Goal: Task Accomplishment & Management: Use online tool/utility

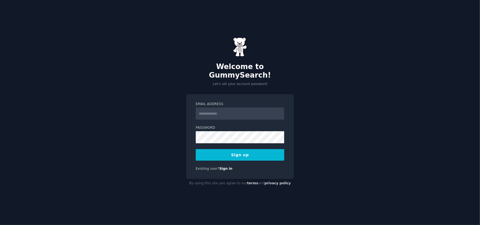
click at [247, 110] on input "Email Address" at bounding box center [240, 113] width 88 height 12
type input "**********"
click at [235, 151] on button "Sign up" at bounding box center [240, 155] width 88 height 12
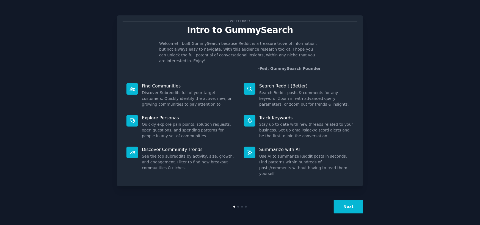
click at [346, 208] on button "Next" at bounding box center [347, 206] width 29 height 13
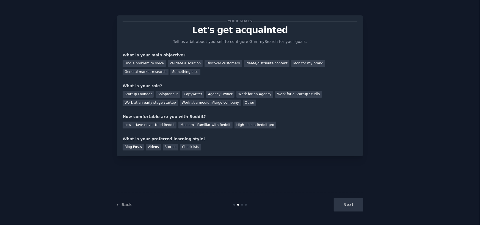
click at [346, 208] on div "Next" at bounding box center [322, 204] width 82 height 13
click at [346, 205] on div "Next" at bounding box center [322, 204] width 82 height 13
click at [149, 61] on div "Find a problem to solve" at bounding box center [143, 63] width 43 height 7
click at [240, 93] on div "Work for an Agency" at bounding box center [254, 94] width 37 height 7
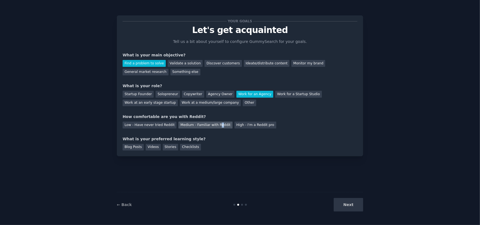
click at [213, 126] on div "Medium - Familiar with Reddit" at bounding box center [205, 124] width 54 height 7
click at [135, 147] on div "Blog Posts" at bounding box center [132, 147] width 21 height 7
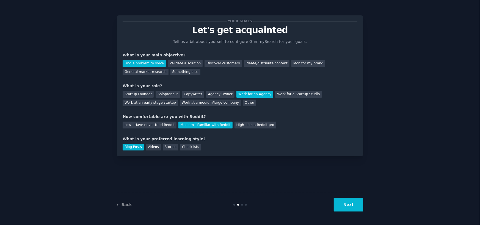
click at [354, 206] on button "Next" at bounding box center [347, 204] width 29 height 13
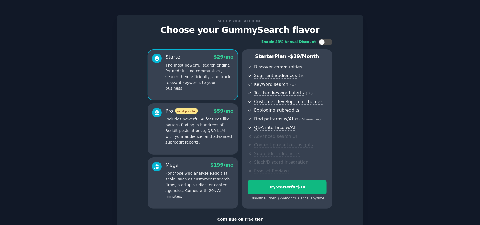
click at [243, 218] on div "Continue on free tier" at bounding box center [239, 219] width 235 height 6
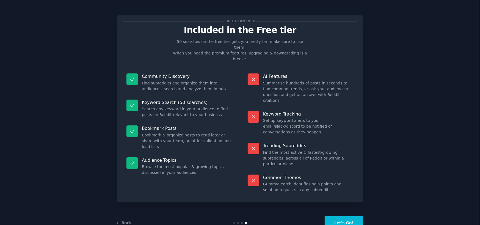
click at [343, 216] on button "Let's Go!" at bounding box center [343, 222] width 38 height 13
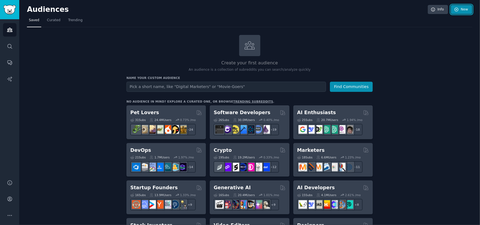
click at [460, 13] on link "New" at bounding box center [460, 9] width 21 height 9
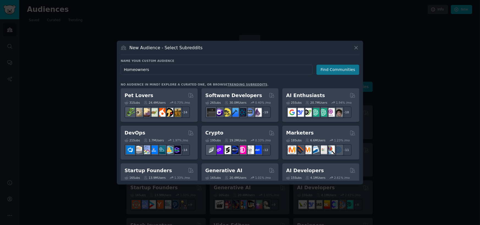
type input "Homeowners"
click at [332, 74] on button "Find Communities" at bounding box center [337, 70] width 43 height 10
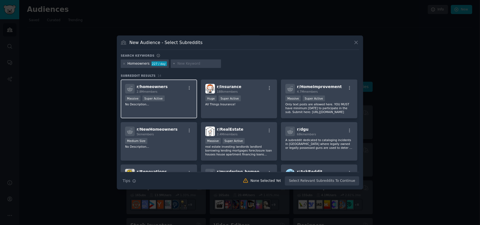
click at [178, 90] on div "r/ homeowners 2.8M members" at bounding box center [159, 89] width 68 height 10
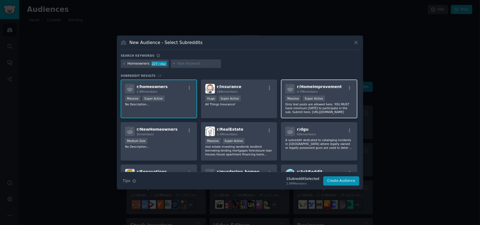
click at [328, 94] on div "r/ HomeImprovement 4.7M members >= 95th percentile for submissions / day Massiv…" at bounding box center [319, 98] width 76 height 39
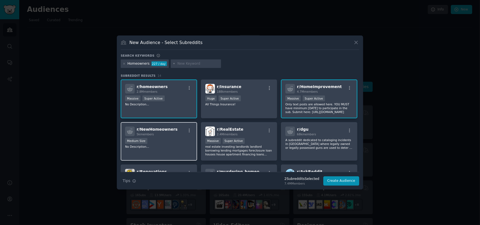
click at [172, 150] on div "r/ NewHomeowners 5k members Medium Size No Description..." at bounding box center [159, 141] width 76 height 39
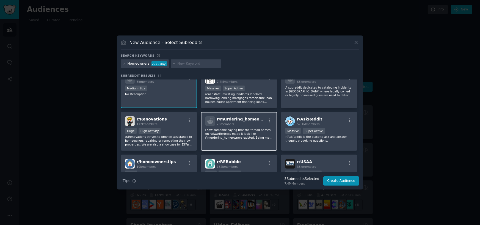
scroll to position [55, 0]
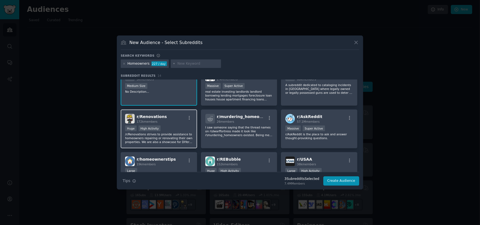
click at [182, 128] on div "Huge High Activity" at bounding box center [159, 128] width 68 height 7
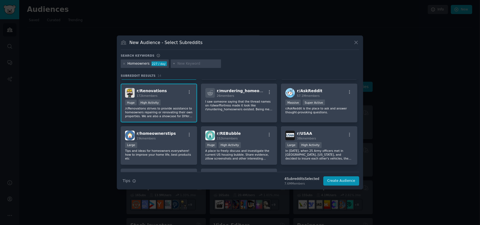
scroll to position [82, 0]
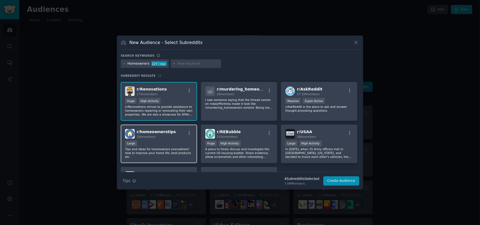
click at [181, 139] on div "r/ homeownerstips 19k members Large Tips and ideas for homeowners everywhere! h…" at bounding box center [159, 143] width 76 height 39
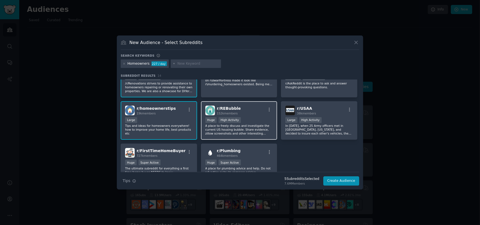
scroll to position [110, 0]
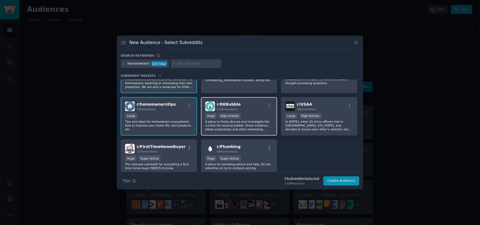
click at [245, 143] on div "r/ Plumbing 464k members Huge Super Active A place for plumbing advice and help…" at bounding box center [239, 156] width 76 height 35
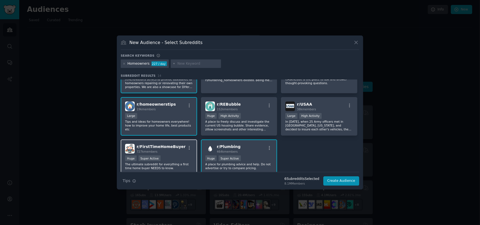
click at [181, 147] on div "r/ FirstTimeHomeBuyer 727k members" at bounding box center [159, 149] width 68 height 10
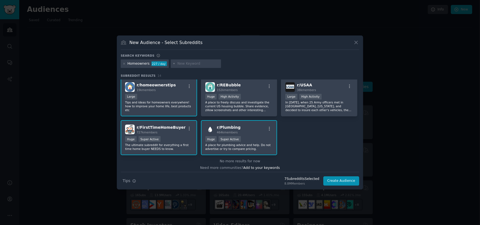
scroll to position [131, 0]
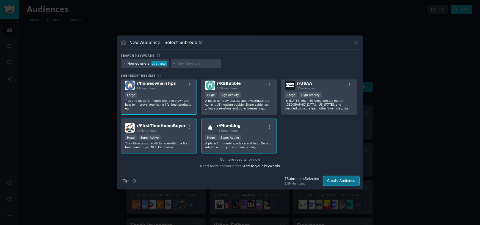
click at [344, 181] on button "Create Audience" at bounding box center [341, 180] width 36 height 9
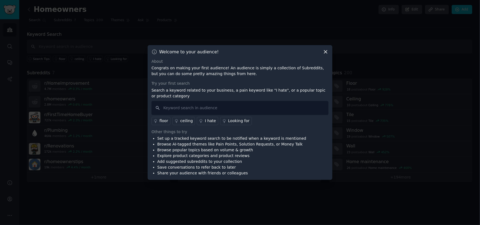
click at [327, 53] on icon at bounding box center [325, 51] width 3 height 3
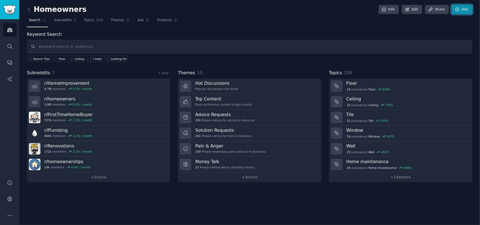
click at [460, 8] on link "Add" at bounding box center [461, 9] width 21 height 9
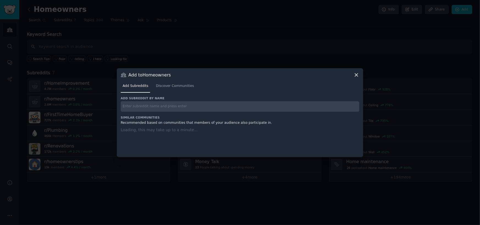
click at [180, 109] on input "text" at bounding box center [240, 106] width 238 height 11
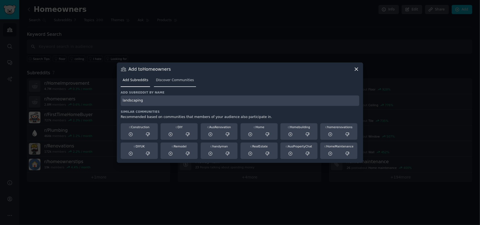
type input "landscaping"
click at [179, 78] on span "Discover Communities" at bounding box center [175, 80] width 38 height 5
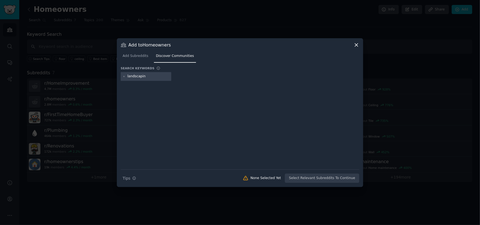
type input "landscaping"
type input "plumbing"
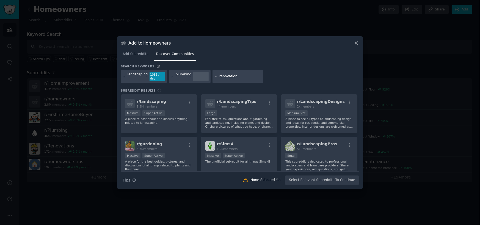
type input "renovations"
click at [179, 110] on div "r/ landscaping 1.5M members Massive Super Active A place to post about and disc…" at bounding box center [240, 132] width 238 height 77
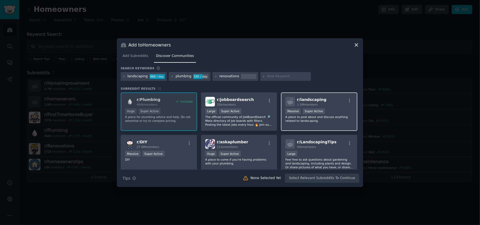
click at [334, 99] on div "r/ landscaping 1.5M members" at bounding box center [319, 102] width 68 height 10
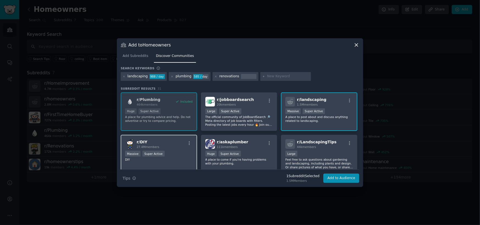
click at [164, 154] on div "Massive Super Active" at bounding box center [159, 154] width 68 height 7
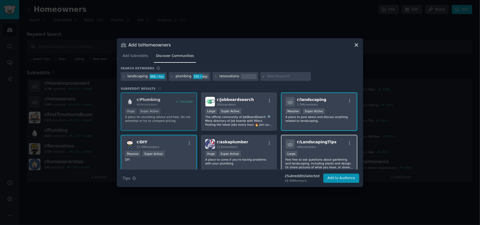
click at [334, 149] on div "r/ LandscapingTips 44k members Large Feel free to ask questions about gardening…" at bounding box center [319, 154] width 76 height 39
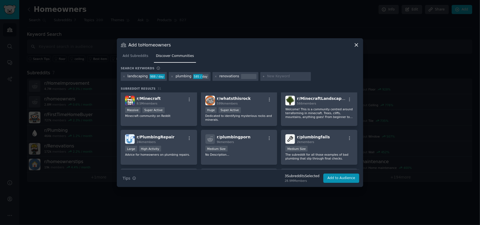
scroll to position [192, 0]
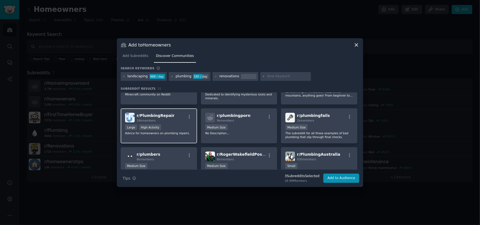
click at [176, 135] on div "r/ PlumbingRepair 24k members Large High Activity Advice for homeowners on plum…" at bounding box center [159, 125] width 76 height 35
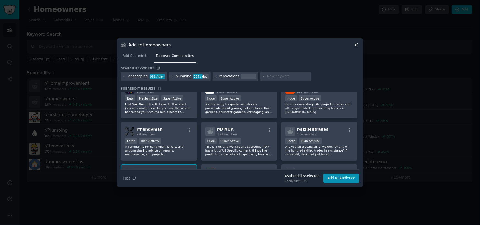
scroll to position [330, 0]
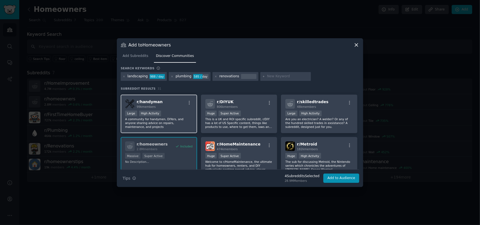
click at [182, 124] on div "r/ handyman 99k members Large High Activity A community for handymen, DIYers, a…" at bounding box center [159, 113] width 76 height 39
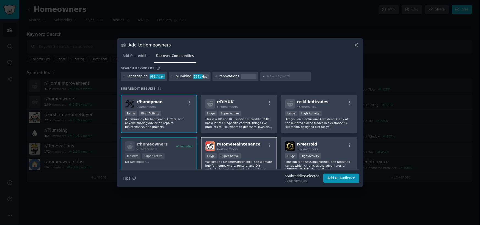
click at [260, 155] on div "Huge Super Active" at bounding box center [239, 156] width 68 height 7
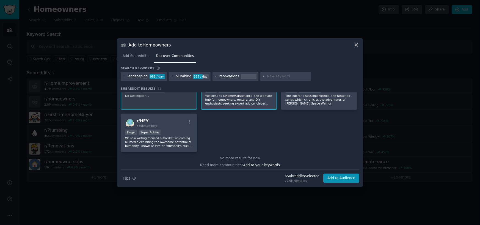
scroll to position [396, 0]
click at [346, 178] on button "Add to Audience" at bounding box center [341, 177] width 36 height 9
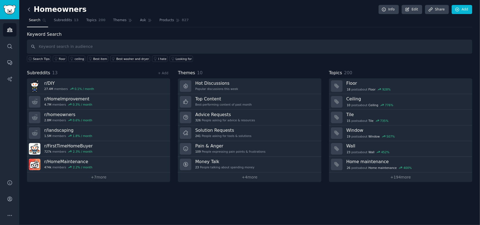
click at [30, 9] on icon at bounding box center [29, 10] width 6 height 6
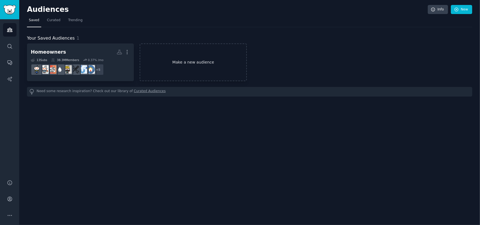
click at [174, 60] on link "Make a new audience" at bounding box center [193, 62] width 107 height 38
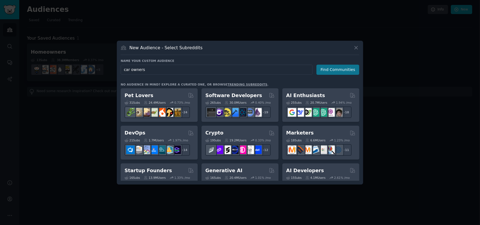
type input "car owners"
click at [335, 71] on button "Find Communities" at bounding box center [337, 70] width 43 height 10
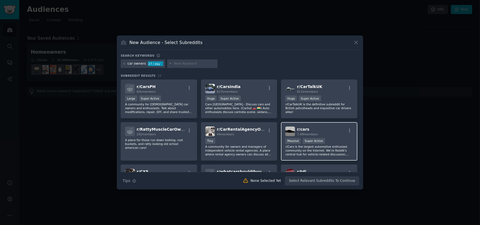
click at [339, 138] on div ">= 95th percentile for submissions / day Massive Super Active" at bounding box center [319, 141] width 68 height 7
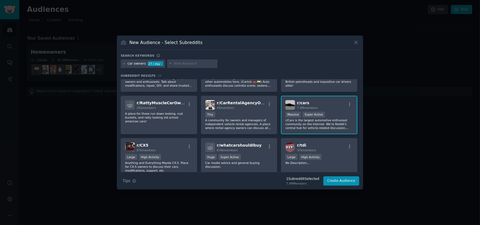
scroll to position [27, 0]
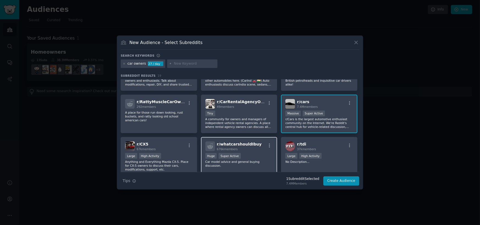
click at [249, 154] on div "Huge Super Active" at bounding box center [239, 156] width 68 height 7
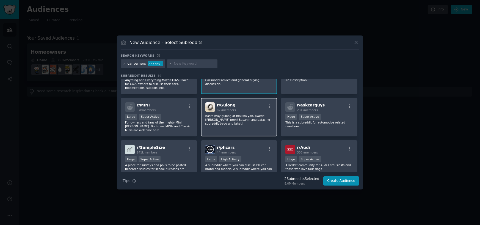
scroll to position [110, 0]
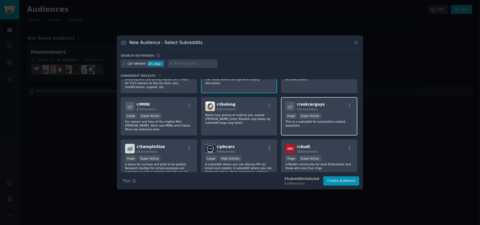
click at [317, 122] on p "This is a subreddit for automotive related questions." at bounding box center [319, 123] width 68 height 8
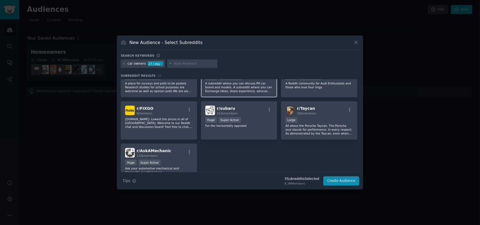
scroll to position [192, 0]
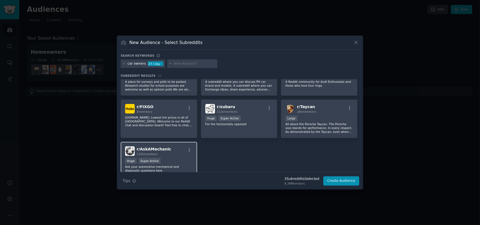
click at [184, 165] on p "Ask your automotive mechanical and diagnostic questions here" at bounding box center [159, 169] width 68 height 8
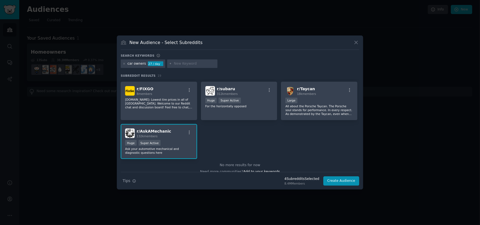
scroll to position [211, 0]
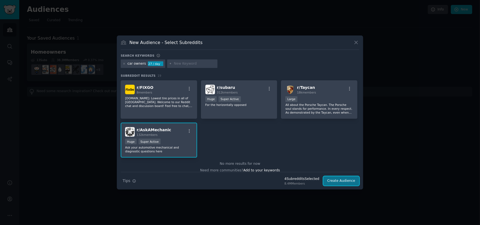
click at [347, 182] on button "Create Audience" at bounding box center [341, 180] width 36 height 9
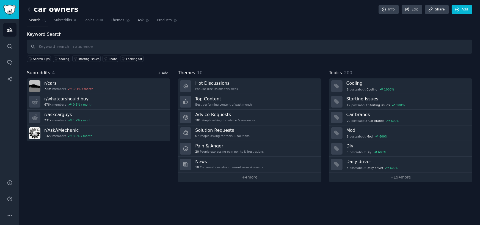
click at [161, 71] on link "+ Add" at bounding box center [163, 73] width 10 height 4
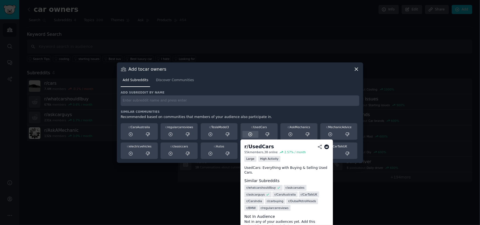
click at [250, 134] on icon at bounding box center [251, 134] width 4 height 4
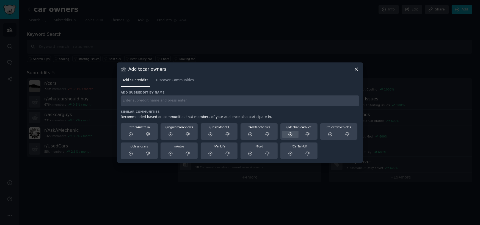
click at [291, 135] on icon at bounding box center [290, 134] width 4 height 4
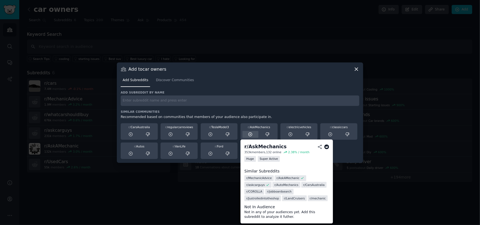
click at [250, 135] on icon at bounding box center [250, 134] width 5 height 5
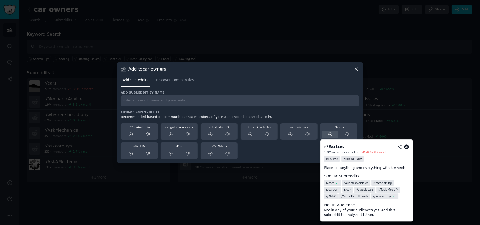
click at [332, 133] on icon at bounding box center [330, 134] width 5 height 5
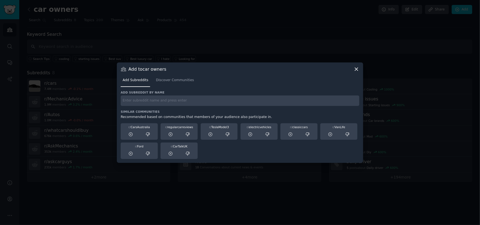
click at [356, 69] on icon at bounding box center [356, 69] width 3 height 3
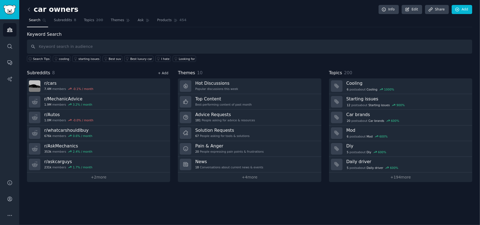
click at [163, 73] on link "+ Add" at bounding box center [163, 73] width 10 height 4
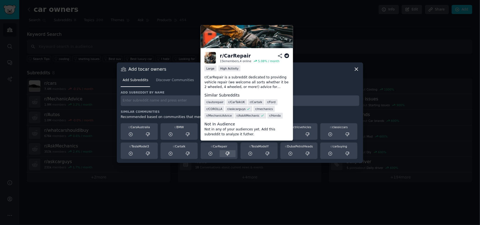
click at [222, 151] on div at bounding box center [227, 153] width 16 height 7
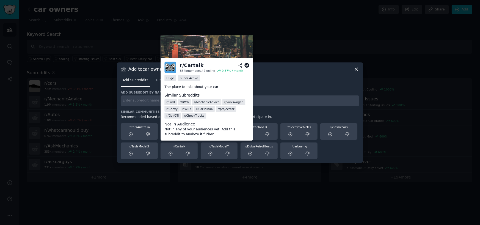
click at [179, 146] on div "r/ Cartalk" at bounding box center [178, 146] width 33 height 4
click at [171, 154] on icon at bounding box center [171, 154] width 4 height 4
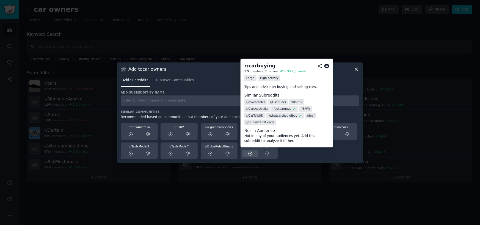
click at [250, 153] on icon at bounding box center [251, 154] width 4 height 4
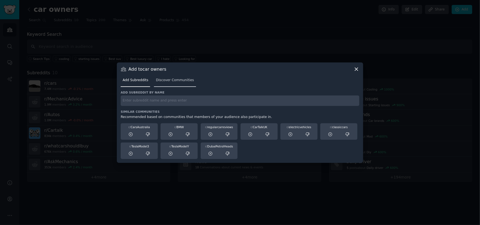
click at [177, 79] on span "Discover Communities" at bounding box center [175, 80] width 38 height 5
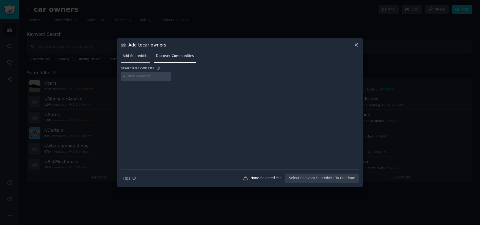
click at [136, 57] on span "Add Subreddits" at bounding box center [135, 56] width 26 height 5
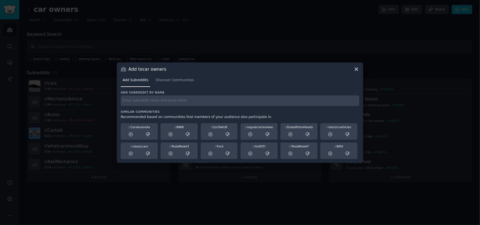
click at [356, 67] on icon at bounding box center [356, 69] width 6 height 6
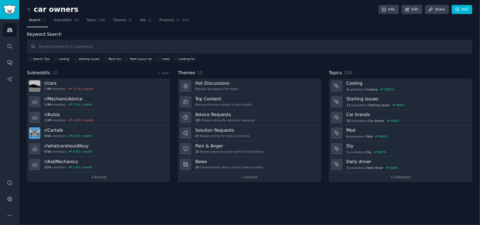
click at [27, 10] on icon at bounding box center [29, 10] width 6 height 6
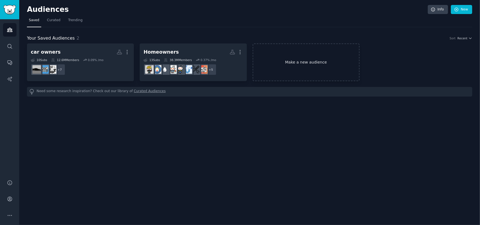
click at [320, 66] on link "Make a new audience" at bounding box center [305, 62] width 107 height 38
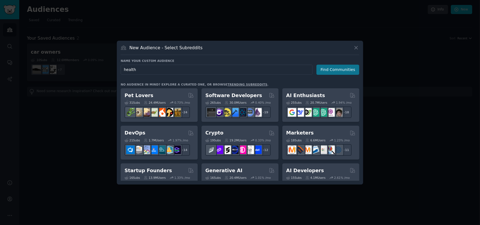
type input "health"
click at [333, 67] on button "Find Communities" at bounding box center [337, 70] width 43 height 10
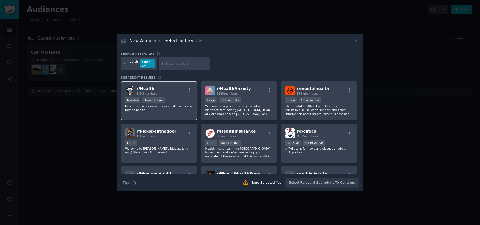
click at [190, 98] on div "Massive Super Active" at bounding box center [159, 100] width 68 height 7
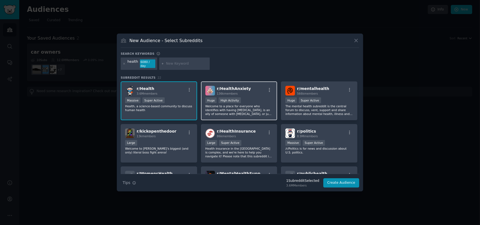
click at [261, 105] on p "Welcome to a place for everyone who identifies with having health anxiety, is a…" at bounding box center [239, 110] width 68 height 12
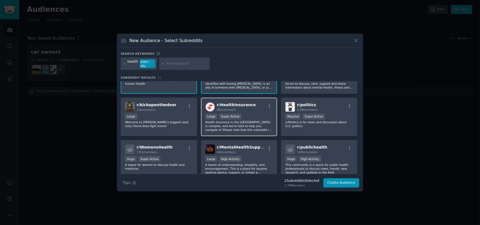
scroll to position [27, 0]
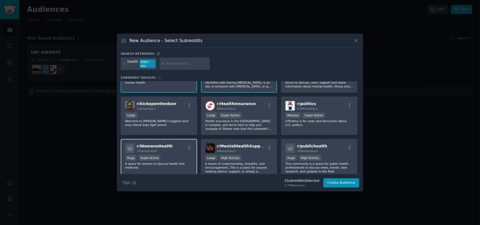
click at [176, 148] on div "r/ WomensHealth 155k members" at bounding box center [159, 148] width 68 height 10
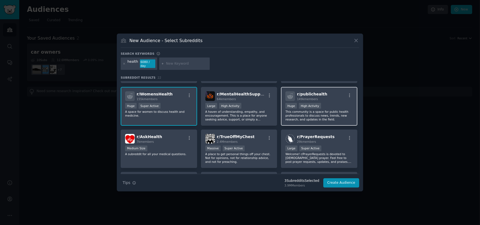
scroll to position [82, 0]
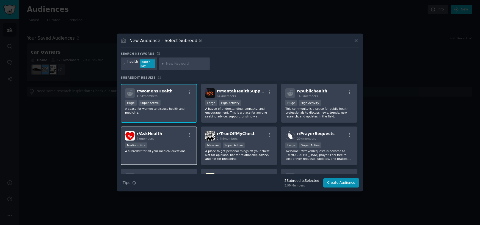
click at [167, 149] on p "A subreddit for all your medical questions." at bounding box center [159, 151] width 68 height 4
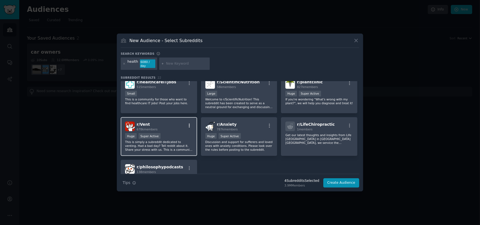
scroll to position [220, 0]
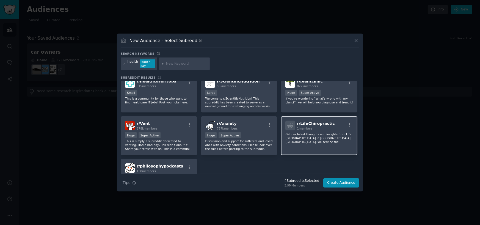
click at [312, 137] on p "Get our latest thoughts and insights from Life Chiropractor Centre in Ontario C…" at bounding box center [319, 138] width 68 height 12
click at [297, 137] on p "Get our latest thoughts and insights from Life Chiropractor Centre in Ontario C…" at bounding box center [319, 138] width 68 height 12
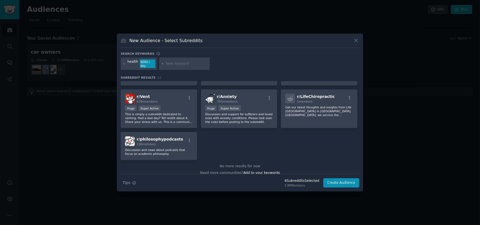
scroll to position [251, 0]
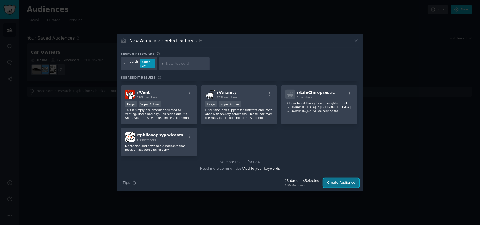
click at [340, 179] on button "Create Audience" at bounding box center [341, 182] width 36 height 9
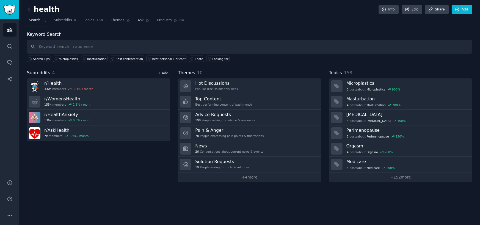
click at [164, 73] on link "+ Add" at bounding box center [163, 73] width 10 height 4
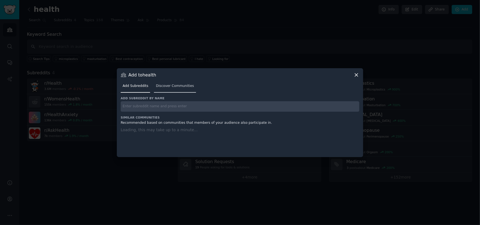
click at [169, 84] on span "Discover Communities" at bounding box center [175, 85] width 38 height 5
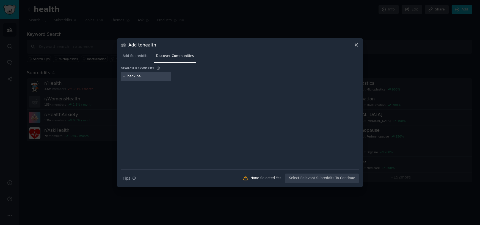
type input "back pain"
type input "\"
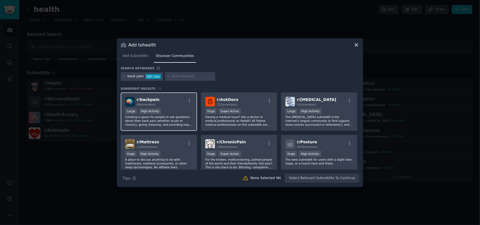
click at [175, 113] on div "Large High Activity" at bounding box center [159, 111] width 68 height 7
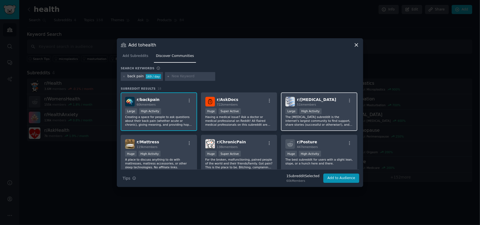
click at [330, 110] on div ">= 80th percentile for submissions / day Large High Activity" at bounding box center [319, 111] width 68 height 7
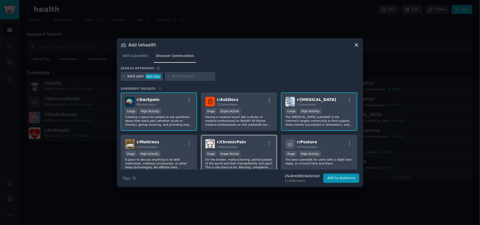
click at [255, 157] on div "Huge Super Active" at bounding box center [239, 154] width 68 height 7
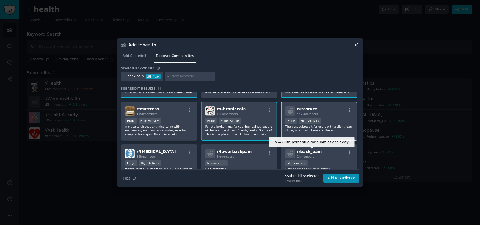
scroll to position [55, 0]
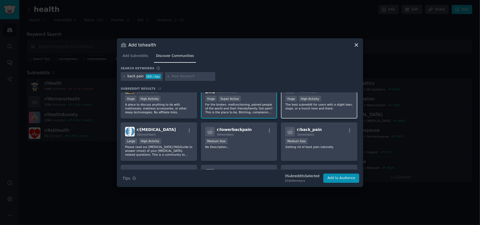
click at [324, 107] on p "The best subreddit for users with a slight lean, slope, or a hunch here and the…" at bounding box center [319, 106] width 68 height 8
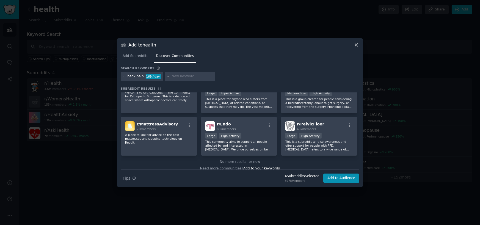
scroll to position [192, 0]
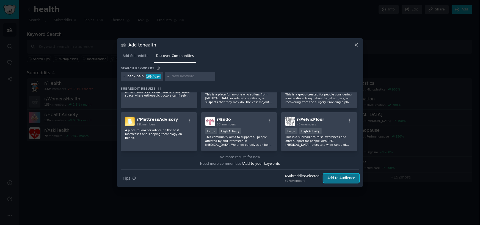
click at [331, 177] on button "Add to Audience" at bounding box center [341, 177] width 36 height 9
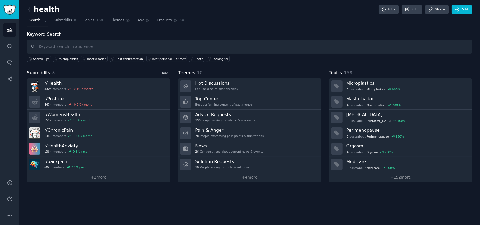
click at [164, 74] on link "+ Add" at bounding box center [163, 73] width 10 height 4
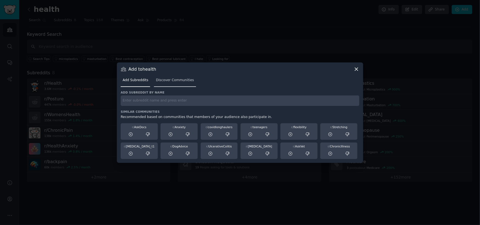
click at [168, 79] on span "Discover Communities" at bounding box center [175, 80] width 38 height 5
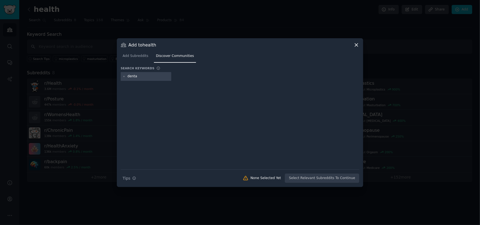
type input "dental"
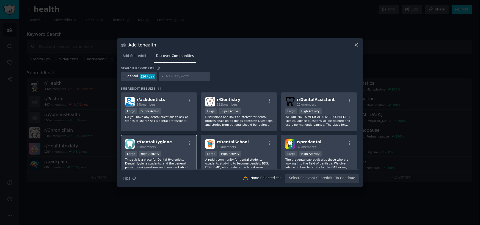
click at [183, 165] on p "This sub is a place for Dental Hygienists, Dental Hygiene students, and the gen…" at bounding box center [159, 163] width 68 height 12
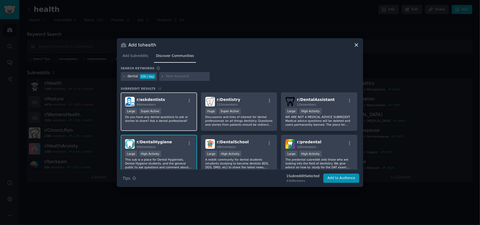
click at [173, 105] on div "r/ askdentists 84k members" at bounding box center [159, 102] width 68 height 10
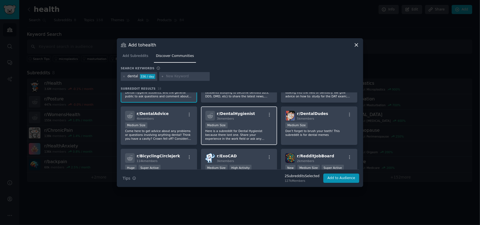
scroll to position [55, 0]
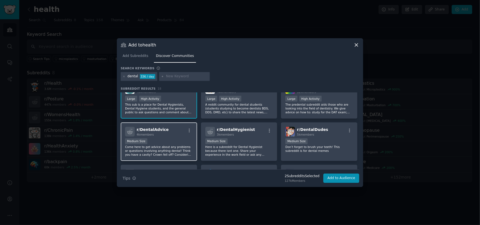
click at [170, 146] on p "Come here to get advice about any problems or questions involving anything dent…" at bounding box center [159, 151] width 68 height 12
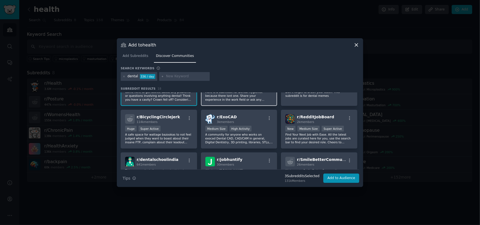
scroll to position [186, 0]
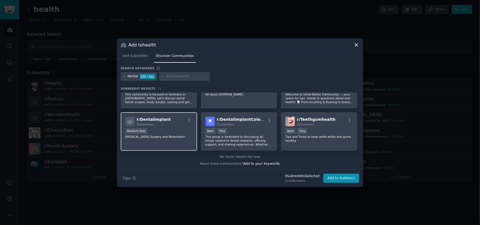
click at [175, 131] on div "Medium Size" at bounding box center [159, 131] width 68 height 7
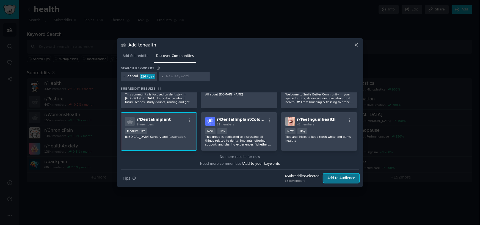
click at [338, 178] on button "Add to Audience" at bounding box center [341, 177] width 36 height 9
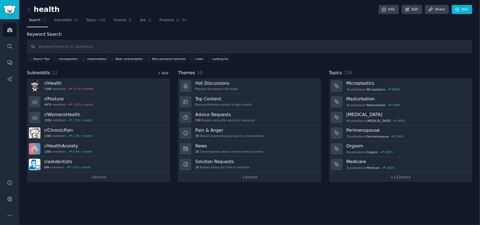
click at [166, 72] on link "+ Add" at bounding box center [163, 73] width 10 height 4
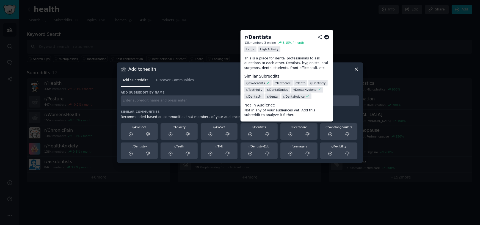
click at [278, 82] on span "r/ Teethcare" at bounding box center [282, 83] width 16 height 4
click at [297, 82] on span "r/ Teeth" at bounding box center [300, 83] width 10 height 4
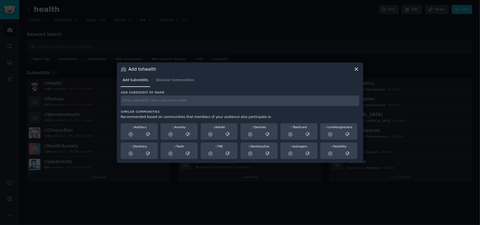
click at [177, 98] on input "text" at bounding box center [240, 100] width 238 height 11
type input "teeth"
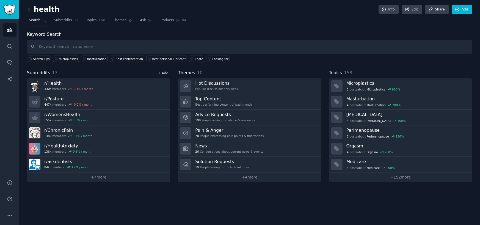
click at [165, 72] on link "+ Add" at bounding box center [163, 73] width 10 height 4
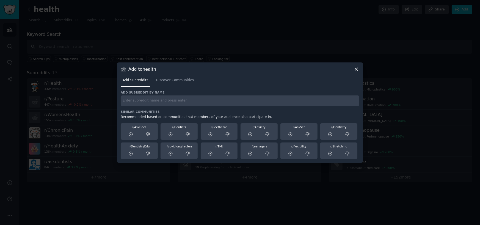
click at [140, 107] on div "Add subreddit by name Similar Communities Recommended based on communities that…" at bounding box center [240, 124] width 238 height 68
click at [140, 101] on input "text" at bounding box center [240, 100] width 238 height 11
type input "teethcare"
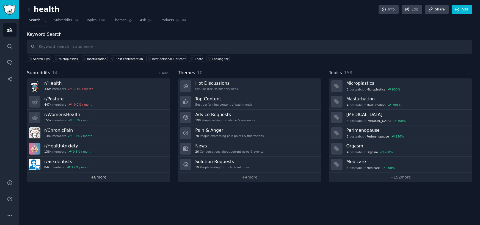
click at [94, 179] on link "+ 8 more" at bounding box center [98, 177] width 143 height 10
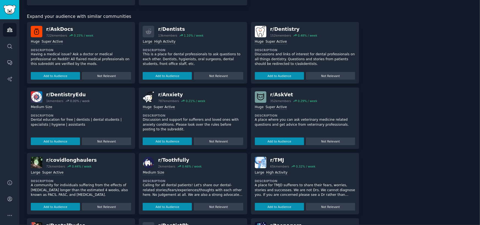
scroll to position [302, 0]
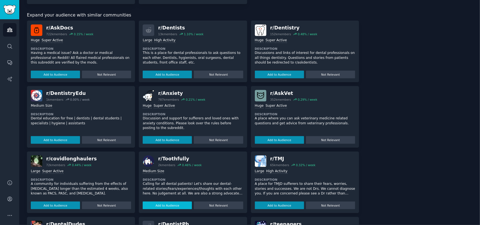
click at [170, 205] on button "Add to Audience" at bounding box center [167, 205] width 49 height 8
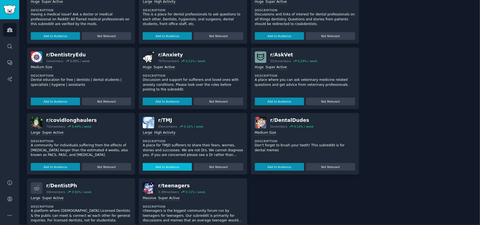
scroll to position [363, 0]
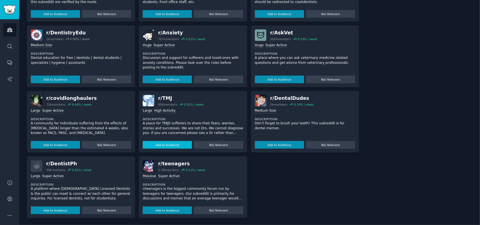
click at [165, 144] on button "Add to Audience" at bounding box center [167, 145] width 49 height 8
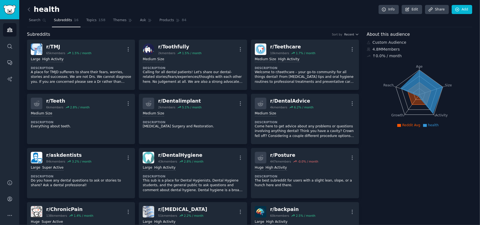
scroll to position [0, 0]
click at [28, 12] on icon at bounding box center [29, 10] width 6 height 6
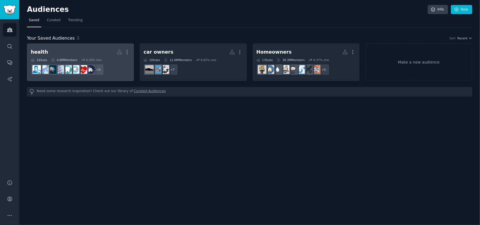
click at [75, 48] on h2 "health Custom Audience More" at bounding box center [80, 52] width 99 height 10
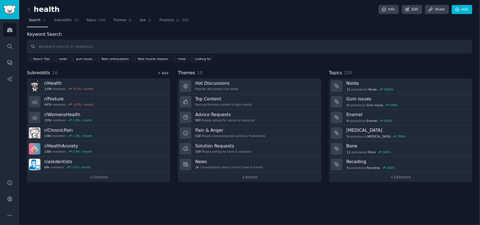
click at [163, 72] on link "+ Add" at bounding box center [163, 73] width 10 height 4
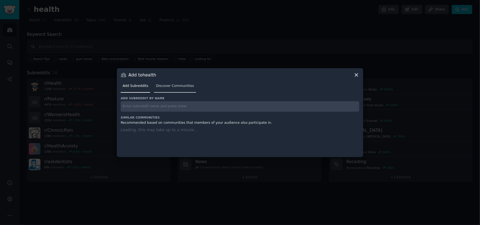
click at [170, 86] on span "Discover Communities" at bounding box center [175, 85] width 38 height 5
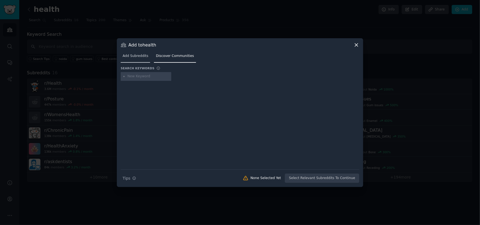
click at [128, 52] on link "Add Subreddits" at bounding box center [135, 57] width 29 height 11
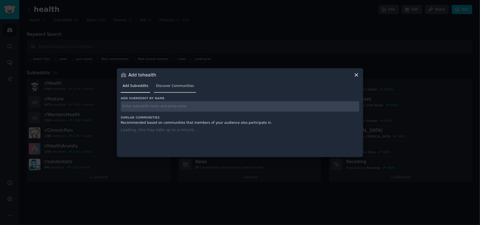
click at [169, 84] on link "Discover Communities" at bounding box center [175, 87] width 42 height 11
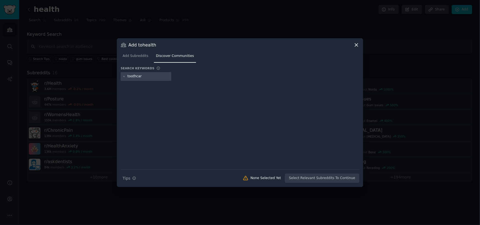
type input "toothcare"
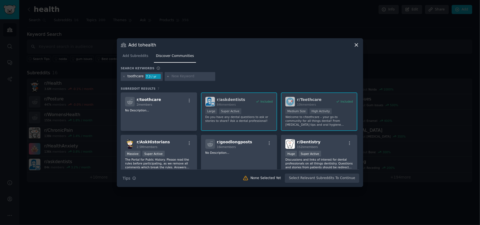
click at [357, 44] on icon at bounding box center [356, 44] width 3 height 3
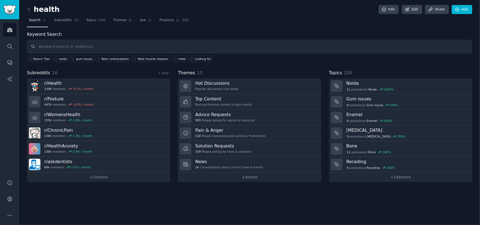
click at [339, 27] on div "health Info Edit Share Add Search Subreddits 16 Topics 200 Themes Ask Products …" at bounding box center [249, 95] width 445 height 174
click at [67, 46] on input "text" at bounding box center [249, 47] width 445 height 14
type input "crane"
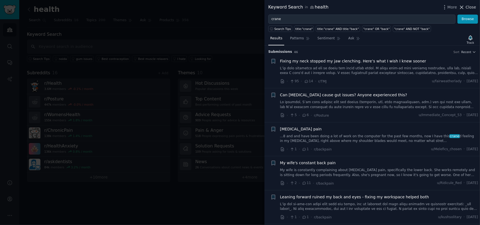
click at [464, 5] on icon at bounding box center [461, 7] width 6 height 6
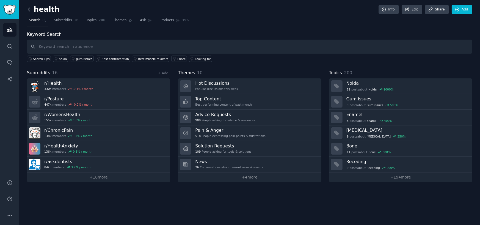
click at [27, 11] on icon at bounding box center [29, 10] width 6 height 6
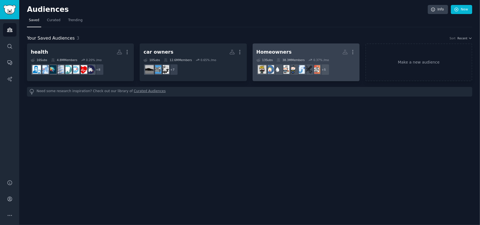
click at [302, 53] on h2 "Homeowners More" at bounding box center [305, 52] width 99 height 10
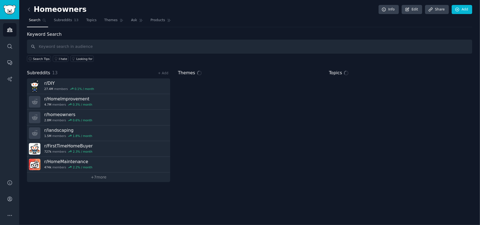
click at [112, 48] on input "text" at bounding box center [249, 47] width 445 height 14
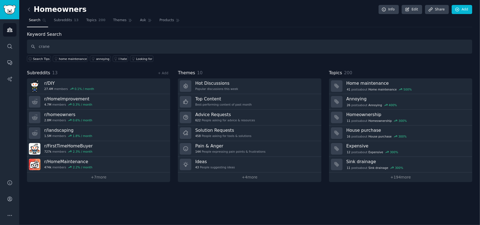
type input "crane"
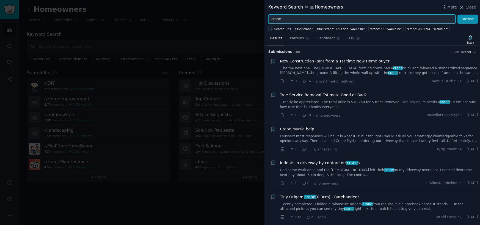
drag, startPoint x: 295, startPoint y: 16, endPoint x: 252, endPoint y: 15, distance: 42.6
click at [252, 15] on div "Keyword Search in Homeowners More Close crane Browse Search Tips title:"crane" …" at bounding box center [240, 112] width 480 height 225
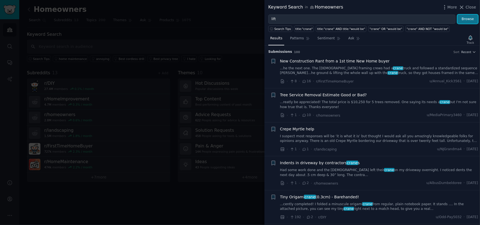
click at [467, 21] on button "Browse" at bounding box center [467, 19] width 21 height 9
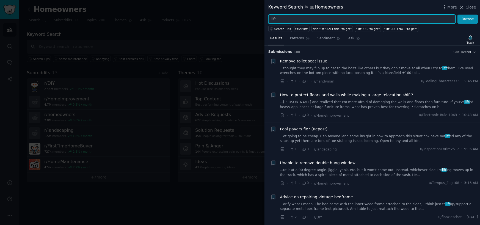
drag, startPoint x: 280, startPoint y: 19, endPoint x: 237, endPoint y: 23, distance: 43.0
click at [237, 23] on div "Keyword Search in Homeowners More Close lift Browse Search Tips title:"lift" ti…" at bounding box center [240, 112] width 480 height 225
type input "pool"
click at [457, 15] on button "Browse" at bounding box center [467, 19] width 21 height 9
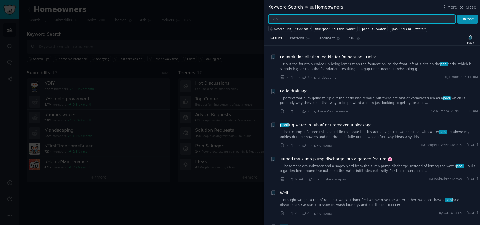
scroll to position [247, 0]
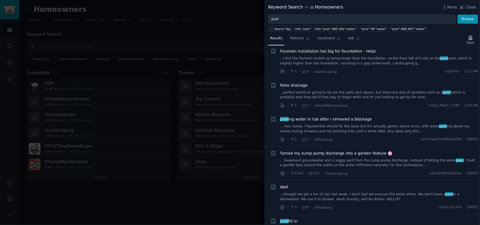
click at [231, 35] on div at bounding box center [240, 112] width 480 height 225
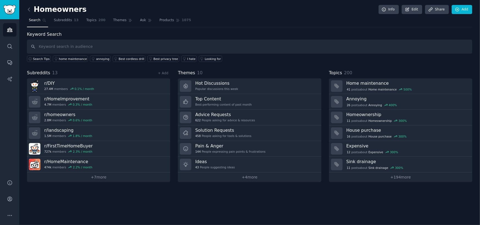
click at [32, 10] on link at bounding box center [30, 9] width 7 height 9
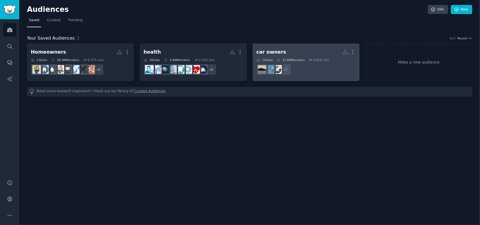
click at [269, 52] on div "car owners" at bounding box center [271, 52] width 30 height 7
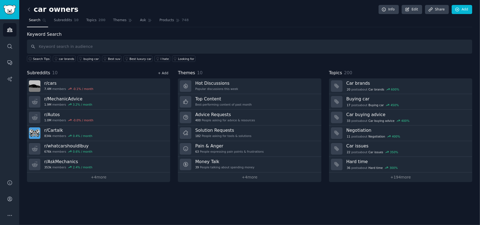
click at [162, 74] on link "+ Add" at bounding box center [163, 73] width 10 height 4
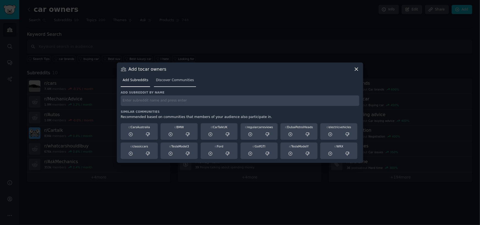
click at [167, 87] on link "Discover Communities" at bounding box center [175, 81] width 42 height 11
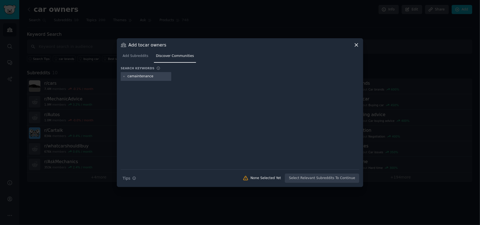
type input "carmaintenance"
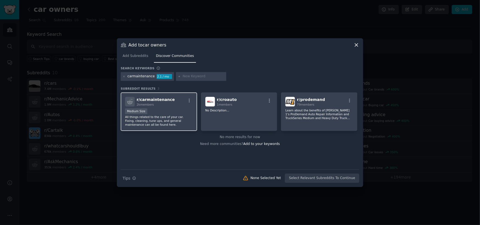
click at [172, 118] on p "All things related to the care of your car. Fixing, cleaning, tune ups, and gen…" at bounding box center [159, 121] width 68 height 12
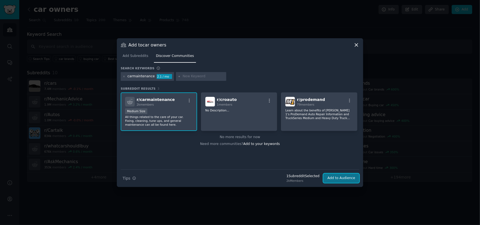
click at [347, 177] on button "Add to Audience" at bounding box center [341, 177] width 36 height 9
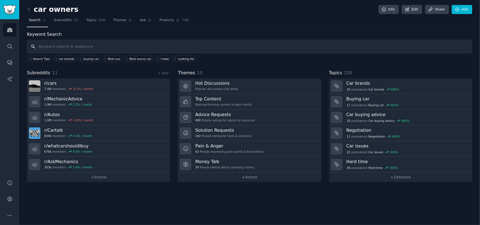
click at [183, 46] on input "text" at bounding box center [249, 47] width 445 height 14
type input "brakes"
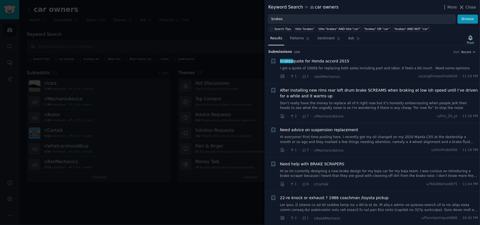
click at [319, 108] on link "Don’t really have the money to replace all of it right now but it’s honestly em…" at bounding box center [379, 106] width 198 height 10
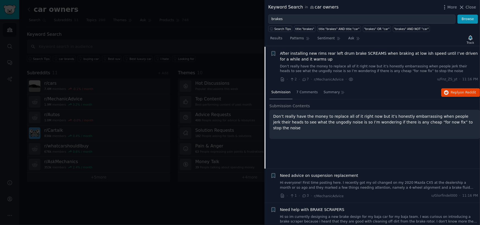
scroll to position [38, 0]
click at [461, 92] on span "on Reddit" at bounding box center [468, 92] width 16 height 4
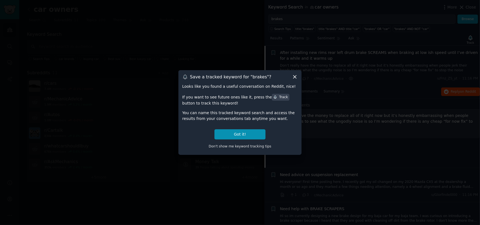
click at [294, 78] on icon at bounding box center [295, 77] width 6 height 6
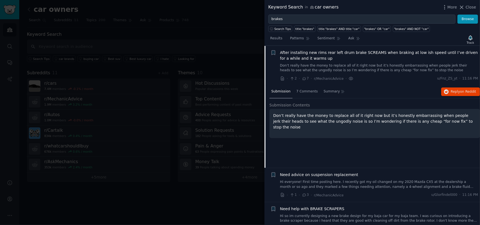
click at [321, 186] on link "Hi everyone! First time posting here. I recently got my oil changed on my 2020 …" at bounding box center [379, 184] width 198 height 10
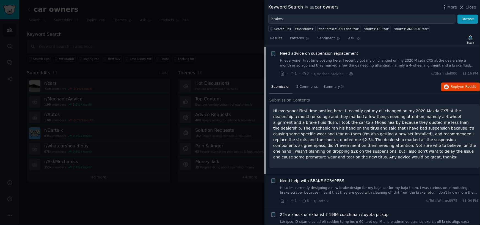
scroll to position [77, 0]
click at [411, 132] on p "Hi everyone! First time posting here. I recently got my oil changed on my 2020 …" at bounding box center [374, 133] width 203 height 52
click at [409, 144] on p "Hi everyone! First time posting here. I recently got my oil changed on my 2020 …" at bounding box center [374, 133] width 203 height 52
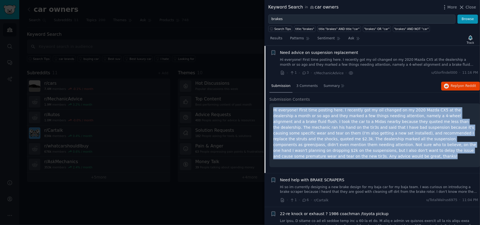
drag, startPoint x: 419, startPoint y: 148, endPoint x: 272, endPoint y: 108, distance: 152.5
click at [272, 108] on div "Hi everyone! First time posting here. I recently got my oil changed on my 2020 …" at bounding box center [374, 135] width 210 height 64
copy p "Hi everyone! First time posting here. I recently got my oil changed on my 2020 …"
click at [342, 121] on p "Hi everyone! First time posting here. I recently got my oil changed on my 2020 …" at bounding box center [374, 133] width 203 height 52
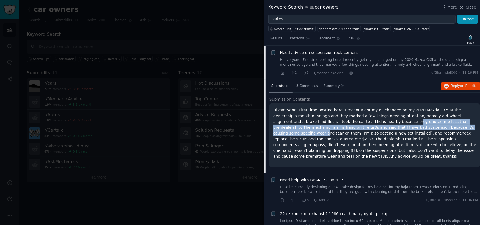
drag, startPoint x: 336, startPoint y: 120, endPoint x: 405, endPoint y: 124, distance: 68.3
click at [405, 124] on p "Hi everyone! First time posting here. I recently got my oil changed on my 2020 …" at bounding box center [374, 133] width 203 height 52
click at [399, 126] on p "Hi everyone! First time posting here. I recently got my oil changed on my 2020 …" at bounding box center [374, 133] width 203 height 52
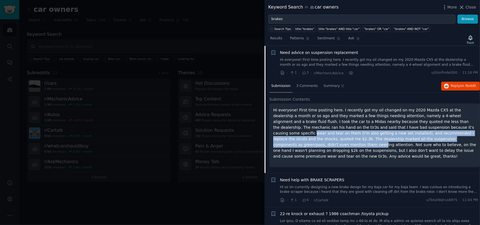
drag, startPoint x: 393, startPoint y: 129, endPoint x: 394, endPoint y: 140, distance: 11.3
click at [394, 140] on p "Hi everyone! First time posting here. I recently got my oil changed on my 2020 …" at bounding box center [374, 133] width 203 height 52
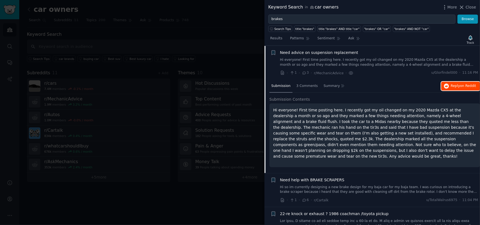
click at [451, 84] on span "Reply on Reddit" at bounding box center [462, 85] width 25 height 5
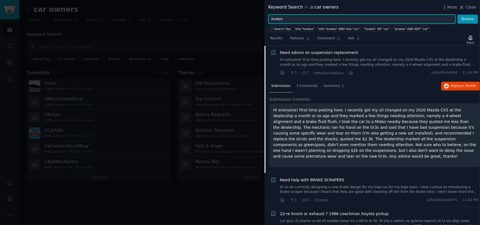
drag, startPoint x: 279, startPoint y: 20, endPoint x: 246, endPoint y: 22, distance: 33.0
click at [246, 22] on div "Keyword Search in car owners More Close brakes Browse Search Tips title:"brakes…" at bounding box center [240, 112] width 480 height 225
type input "battery"
click at [457, 15] on button "Browse" at bounding box center [467, 19] width 21 height 9
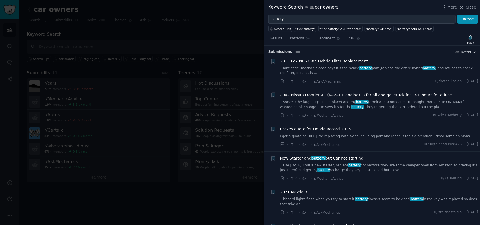
click at [364, 198] on link "...hboard lights flash when you try to start it. battery doesn’t seem to be dea…" at bounding box center [379, 202] width 198 height 10
click at [372, 67] on link "...lant code, mechanic code says it's the hybrid battery part (replace the enti…" at bounding box center [379, 71] width 198 height 10
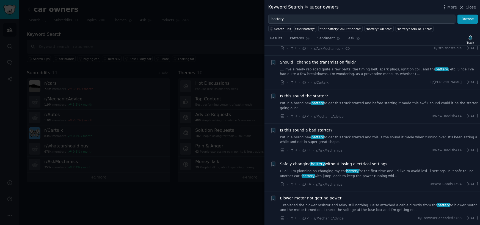
scroll to position [283, 0]
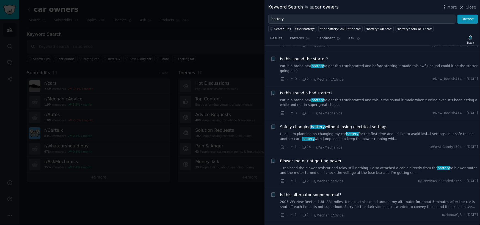
click at [355, 132] on link "Hi all, I’m planning on changing my car battery for the first time and I’d like…" at bounding box center [379, 137] width 198 height 10
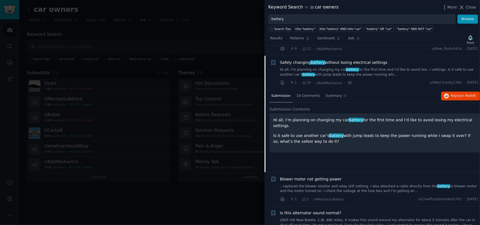
scroll to position [265, 0]
click at [455, 93] on span "Reply on Reddit" at bounding box center [462, 95] width 25 height 5
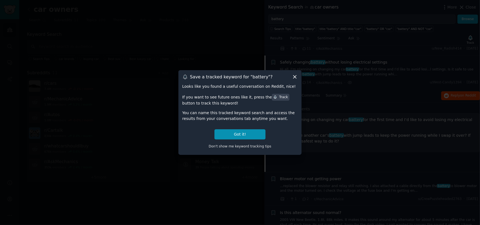
click at [296, 76] on icon at bounding box center [295, 77] width 6 height 6
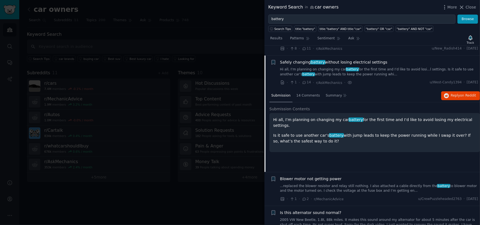
click at [231, 24] on div at bounding box center [240, 112] width 480 height 225
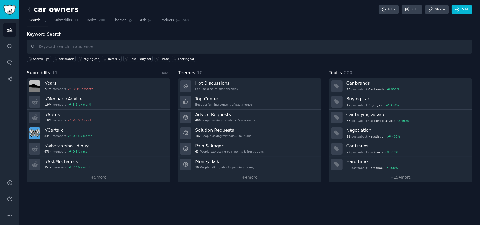
click at [31, 11] on icon at bounding box center [29, 10] width 6 height 6
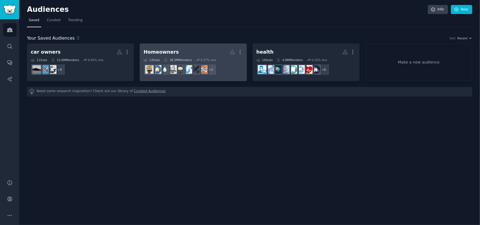
click at [187, 48] on h2 "Homeowners Custom Audience More" at bounding box center [192, 52] width 99 height 10
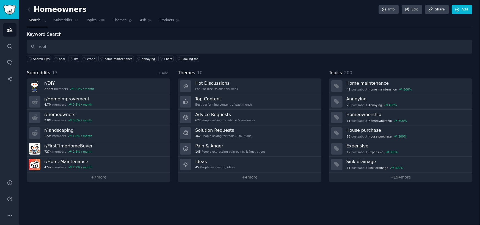
type input "roof"
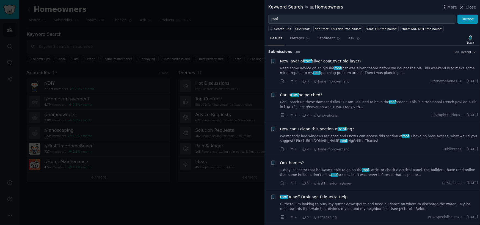
click at [357, 103] on link "Can I patch up these damaged tiles? Or am I obliged to have the roof redone. Th…" at bounding box center [379, 105] width 198 height 10
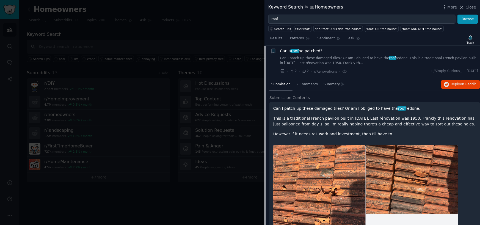
scroll to position [42, 0]
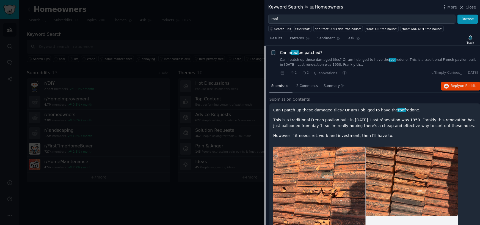
click at [354, 116] on div "Can I patch up these damaged tiles? Or am I obliged to have the roof redone. Th…" at bounding box center [374, 122] width 203 height 31
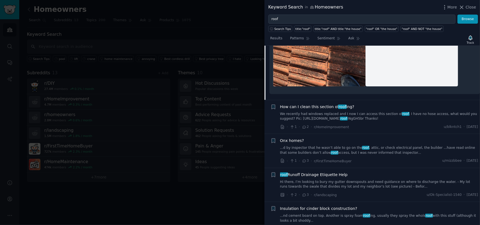
scroll to position [235, 0]
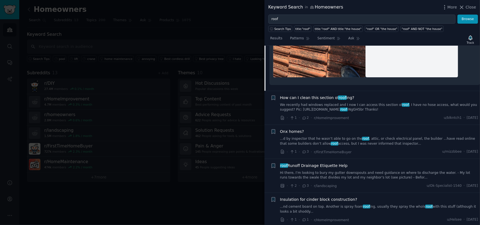
click at [330, 167] on span "roof Runoff Drainage Etiquette Help" at bounding box center [314, 166] width 68 height 6
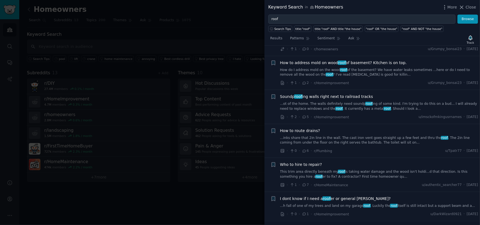
scroll to position [391, 0]
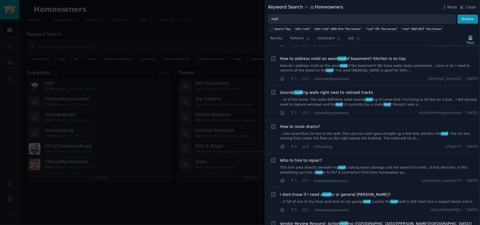
click at [308, 163] on div "Who to hire to repair? This trim area directly beneath my roof is taking water …" at bounding box center [379, 165] width 198 height 17
click at [304, 158] on span "Who to hire to repair?" at bounding box center [301, 160] width 42 height 6
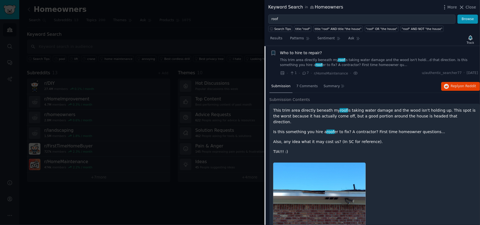
scroll to position [362, 0]
click at [452, 85] on span "Reply on Reddit" at bounding box center [462, 85] width 25 height 5
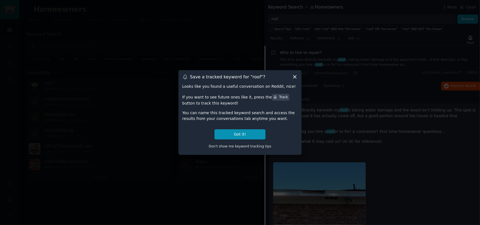
click at [296, 75] on icon at bounding box center [295, 77] width 6 height 6
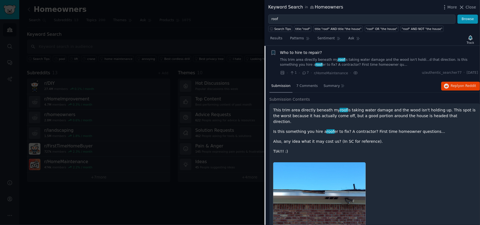
click at [101, 32] on div at bounding box center [240, 112] width 480 height 225
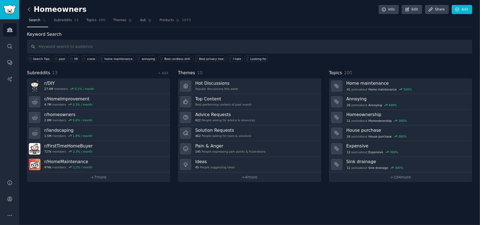
click at [27, 11] on icon at bounding box center [29, 10] width 6 height 6
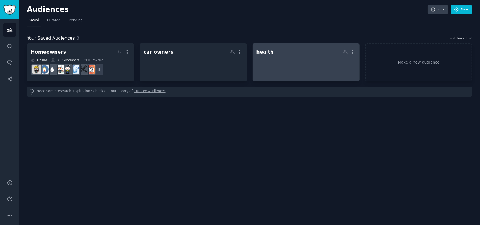
click at [271, 49] on h2 "health More" at bounding box center [305, 52] width 99 height 10
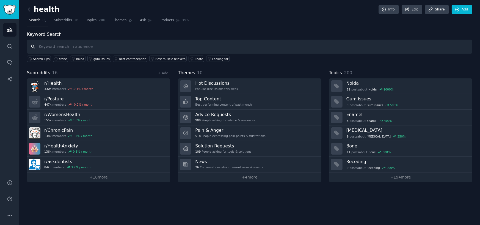
click at [97, 45] on input "text" at bounding box center [249, 47] width 445 height 14
type input "back pain"
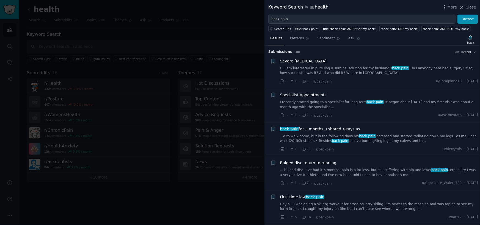
click at [401, 137] on link "...e to walk home, but in the following days my back pain increased and started…" at bounding box center [379, 139] width 198 height 10
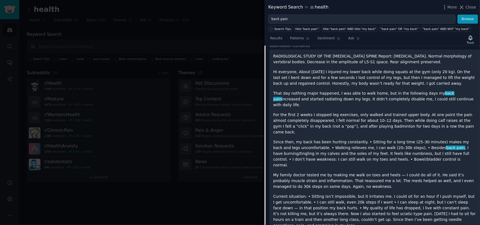
scroll to position [131, 0]
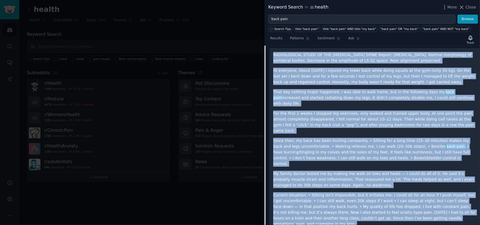
drag, startPoint x: 328, startPoint y: 214, endPoint x: 271, endPoint y: 55, distance: 169.2
copy div "RADIOLOGICAL STUDY OF THE LUMBAR SPINE Report: Lumbar hyperlordosis. Normal mor…"
click at [319, 62] on p "RADIOLOGICAL STUDY OF THE LUMBAR SPINE Report: Lumbar hyperlordosis. Normal mor…" at bounding box center [374, 58] width 203 height 12
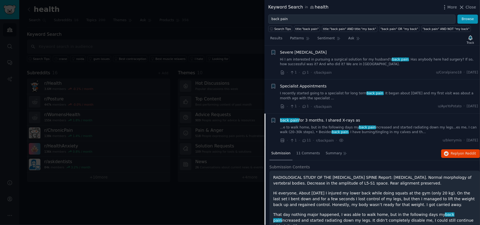
scroll to position [0, 0]
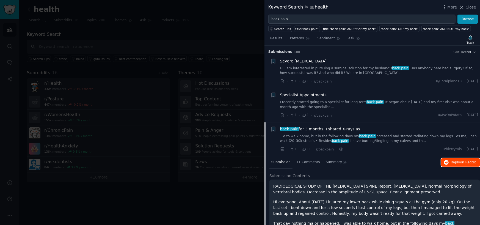
click at [456, 163] on span "Reply on Reddit" at bounding box center [462, 162] width 25 height 5
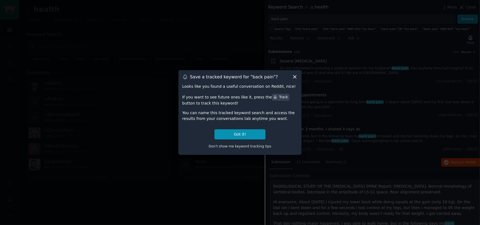
click at [273, 99] on div "Track" at bounding box center [280, 97] width 15 height 5
click at [243, 132] on button "Got it!" at bounding box center [239, 134] width 51 height 10
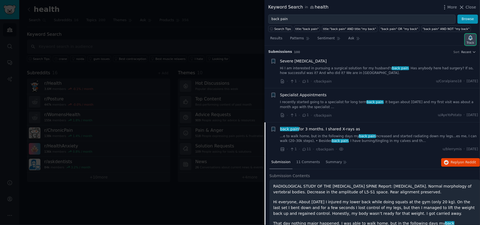
click at [468, 38] on icon "button" at bounding box center [470, 38] width 6 height 6
click at [228, 29] on div at bounding box center [240, 112] width 480 height 225
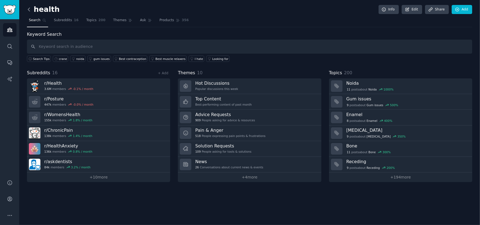
click at [30, 12] on icon at bounding box center [29, 10] width 6 height 6
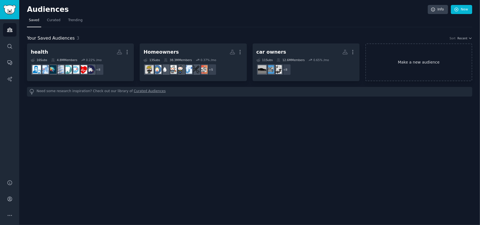
click at [433, 57] on link "Make a new audience" at bounding box center [418, 62] width 107 height 38
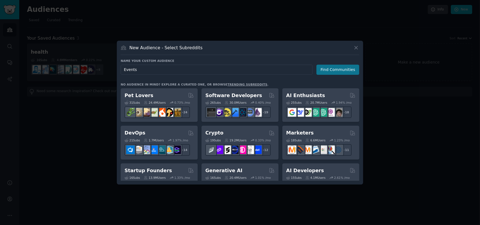
type input "Events"
click at [330, 68] on button "Find Communities" at bounding box center [337, 70] width 43 height 10
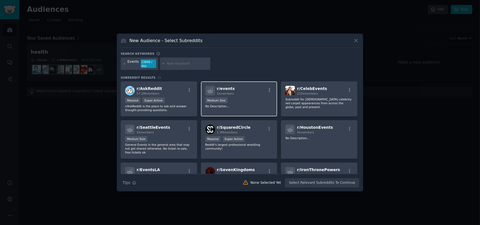
click at [244, 95] on div "r/ events 1k members" at bounding box center [239, 91] width 68 height 10
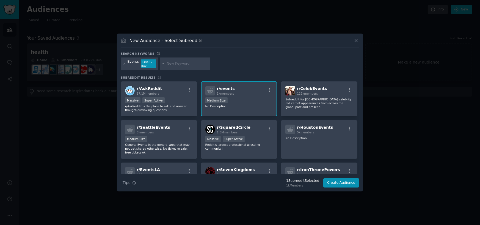
click at [124, 64] on icon at bounding box center [123, 63] width 3 height 3
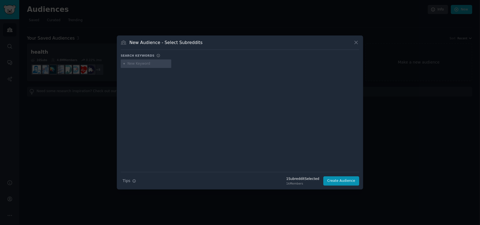
click at [132, 63] on input "text" at bounding box center [148, 63] width 42 height 5
type input "weddings"
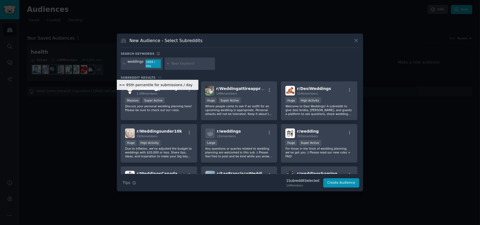
click at [143, 97] on div "Super Active" at bounding box center [153, 100] width 22 height 6
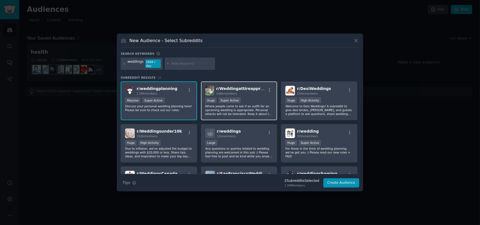
click at [256, 99] on div "Huge Super Active" at bounding box center [239, 100] width 68 height 7
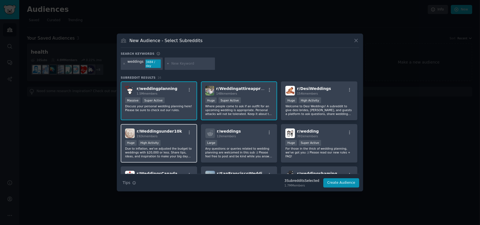
click at [175, 149] on p "Due to inflation, we've adjusted the budget to weddings with $20,000 or less. S…" at bounding box center [159, 152] width 68 height 12
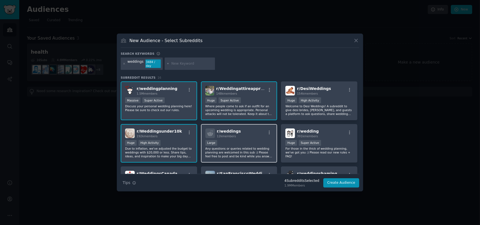
click at [258, 142] on div "10,000 - 100,000 members Large" at bounding box center [239, 143] width 68 height 7
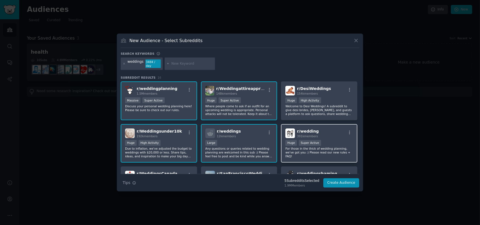
click at [327, 142] on div ">= 95th percentile for submissions / day Huge Super Active" at bounding box center [319, 143] width 68 height 7
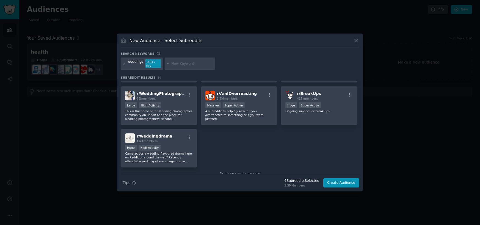
scroll to position [177, 0]
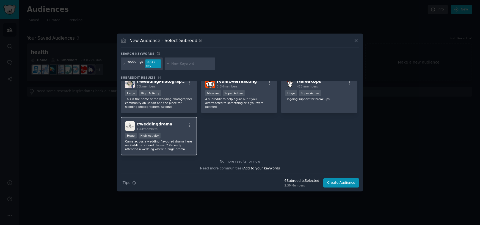
click at [175, 142] on p "Came across a wedding-flavoured drama here on Reddit or around the web? Recentl…" at bounding box center [159, 145] width 68 height 12
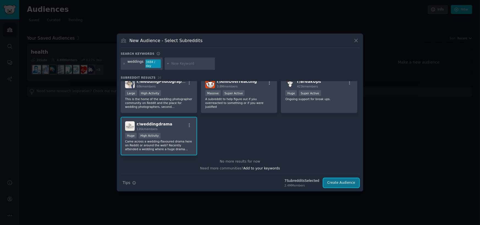
click at [352, 180] on button "Create Audience" at bounding box center [341, 182] width 36 height 9
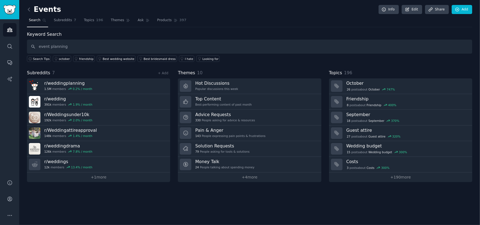
type input "event planning"
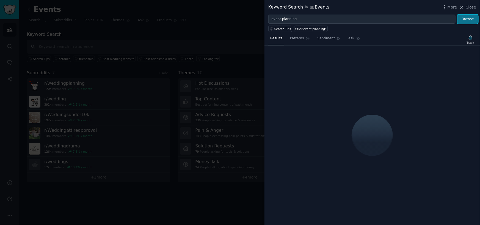
click at [466, 16] on button "Browse" at bounding box center [467, 19] width 21 height 9
click at [464, 8] on icon at bounding box center [461, 7] width 6 height 6
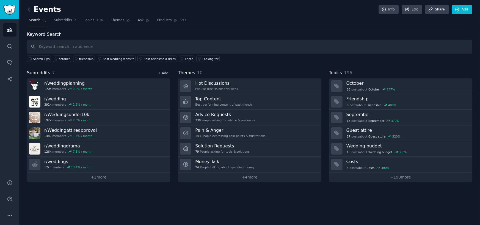
click at [159, 75] on link "+ Add" at bounding box center [163, 73] width 10 height 4
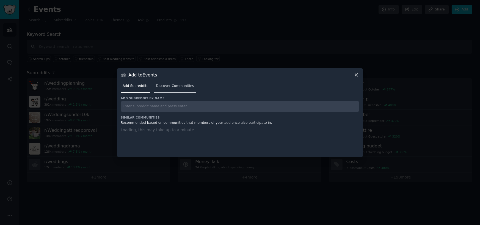
click at [167, 85] on span "Discover Communities" at bounding box center [175, 85] width 38 height 5
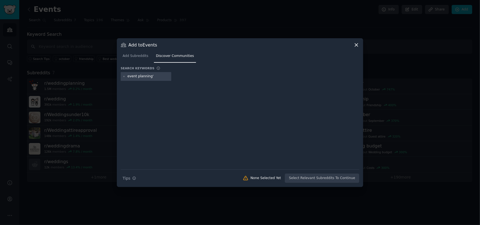
type input "event planning"
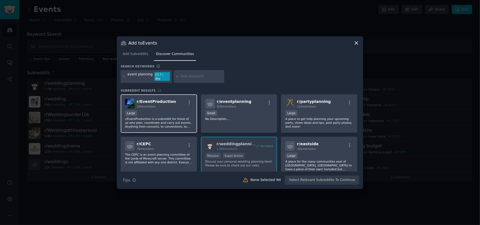
click at [183, 111] on div "Large" at bounding box center [159, 113] width 68 height 7
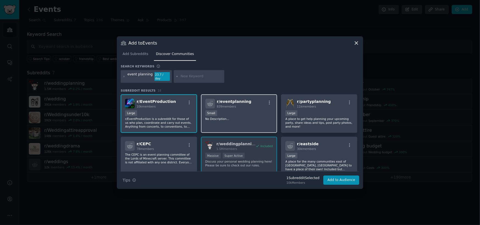
click at [260, 110] on div "100 - 1000 members Small" at bounding box center [239, 113] width 68 height 7
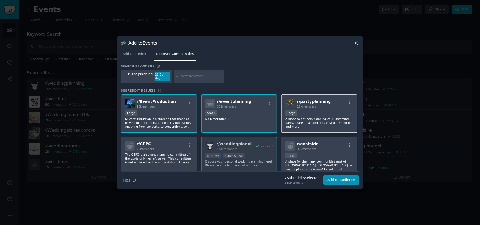
click at [312, 112] on div "10,000 - 100,000 members Large" at bounding box center [319, 113] width 68 height 7
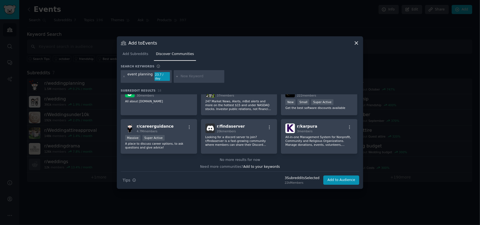
scroll to position [182, 0]
click at [332, 176] on button "Add to Audience" at bounding box center [341, 179] width 36 height 9
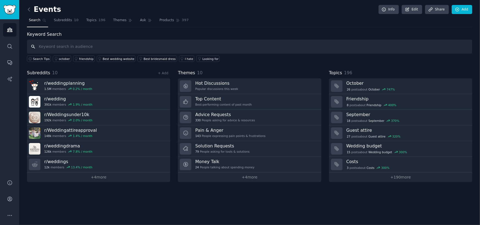
click at [46, 47] on input "text" at bounding box center [249, 47] width 445 height 14
type input "venue"
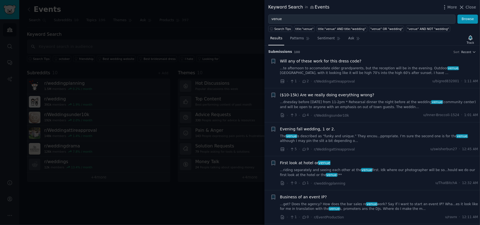
click at [392, 104] on link "...dnesday before Thanksgiving 2026 from 11-2pm * Rehearsal dinner the night be…" at bounding box center [379, 105] width 198 height 10
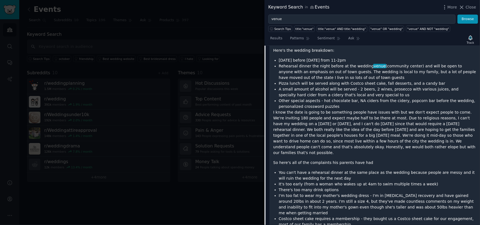
scroll to position [125, 0]
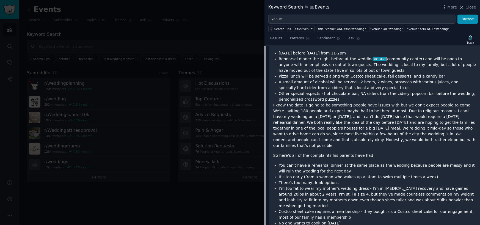
click at [373, 162] on li "You can't have a rehearsal dinner at the same place as the wedding because peop…" at bounding box center [377, 168] width 197 height 12
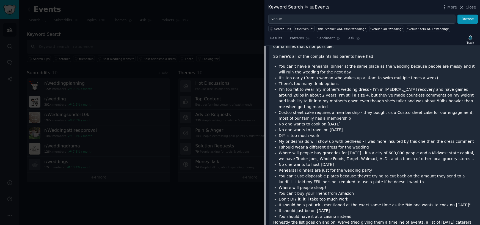
scroll to position [235, 0]
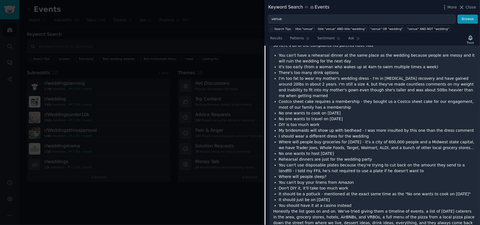
drag, startPoint x: 430, startPoint y: 217, endPoint x: 344, endPoint y: 129, distance: 123.3
click at [344, 129] on div "Both my (27F) FMIL and FFIL think my fiancé (27M) are doing everything wrong an…" at bounding box center [374, 106] width 203 height 382
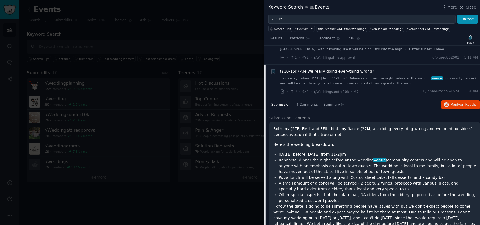
scroll to position [15, 0]
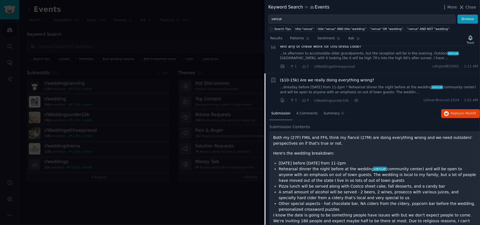
copy div "Both my (27F) FMIL and FFIL think my fiancé (27M) are doing everything wrong an…"
click at [463, 114] on span "on Reddit" at bounding box center [468, 113] width 16 height 4
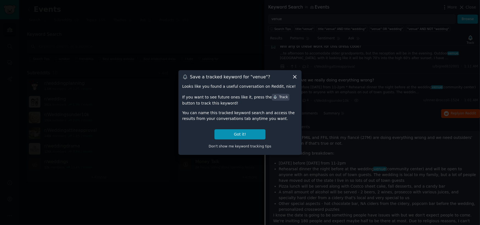
click at [294, 76] on icon at bounding box center [295, 77] width 6 height 6
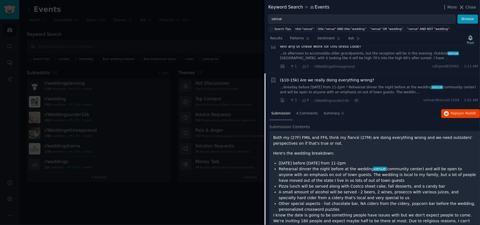
click at [29, 6] on div at bounding box center [240, 112] width 480 height 225
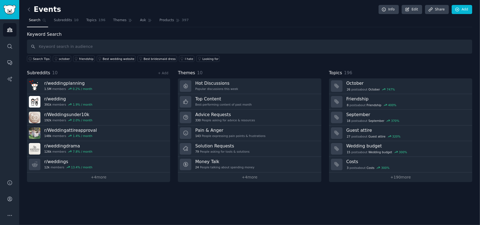
click at [26, 8] on div "Events Info Edit Share Add Search Subreddits 10 Topics 196 Themes Ask Products …" at bounding box center [249, 112] width 460 height 225
click at [30, 10] on icon at bounding box center [29, 10] width 6 height 6
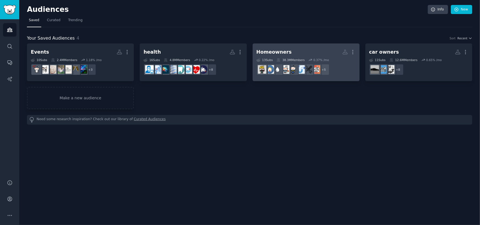
click at [279, 48] on h2 "Homeowners More" at bounding box center [305, 52] width 99 height 10
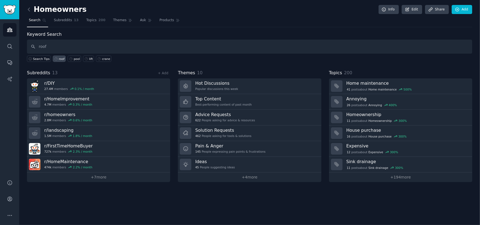
type input "roof"
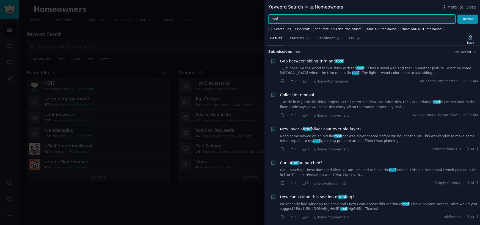
drag, startPoint x: 288, startPoint y: 19, endPoint x: 259, endPoint y: 21, distance: 28.9
click at [259, 21] on div "Keyword Search in Homeowners More Close roof Browse Search Tips title:"roof" ti…" at bounding box center [240, 112] width 480 height 225
click at [457, 15] on button "Browse" at bounding box center [467, 19] width 21 height 9
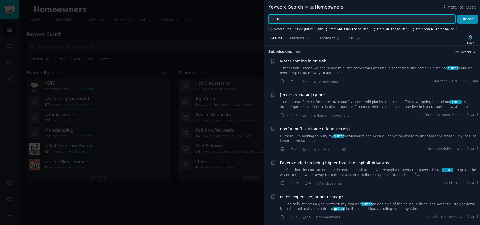
drag, startPoint x: 289, startPoint y: 19, endPoint x: 233, endPoint y: 21, distance: 55.8
click at [233, 21] on div "Keyword Search in Homeowners More Close gutter Browse Search Tips title:"gutter…" at bounding box center [240, 112] width 480 height 225
type input "siding"
click at [457, 15] on button "Browse" at bounding box center [467, 19] width 21 height 9
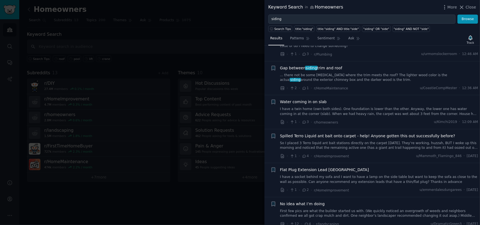
scroll to position [165, 0]
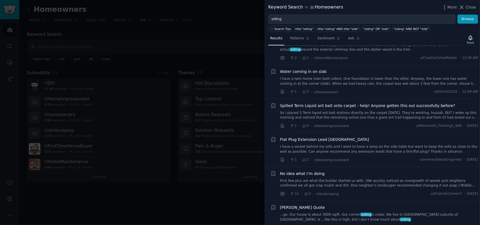
click at [341, 218] on link "...ge. Our house is about 3000 sq/ft. Our current siding is cedar. We live in N…" at bounding box center [379, 217] width 198 height 10
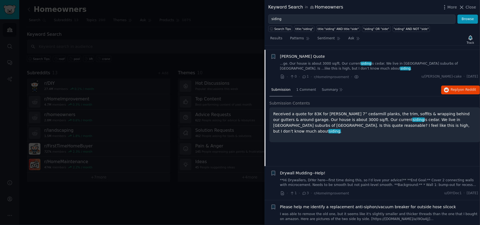
scroll to position [319, 0]
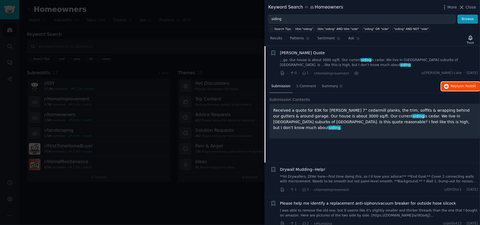
click at [454, 85] on span "Reply on Reddit" at bounding box center [462, 86] width 25 height 5
